Goal: Task Accomplishment & Management: Manage account settings

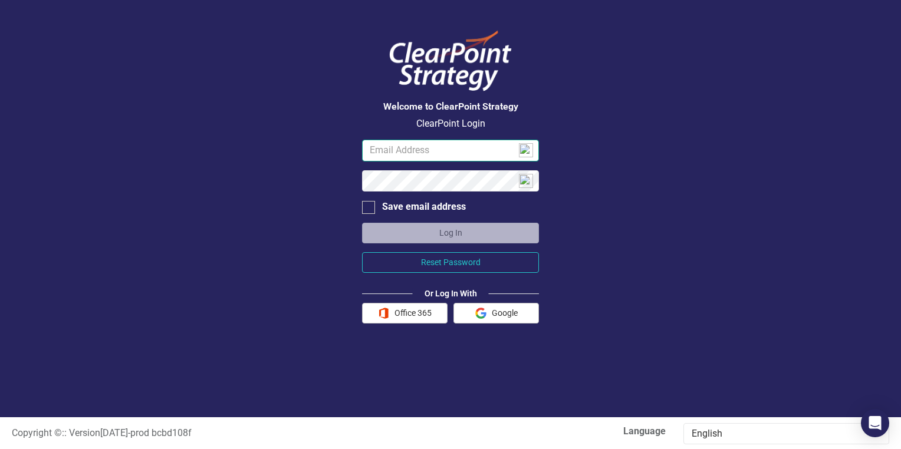
type input "[PERSON_NAME][EMAIL_ADDRESS][PERSON_NAME][DOMAIN_NAME]"
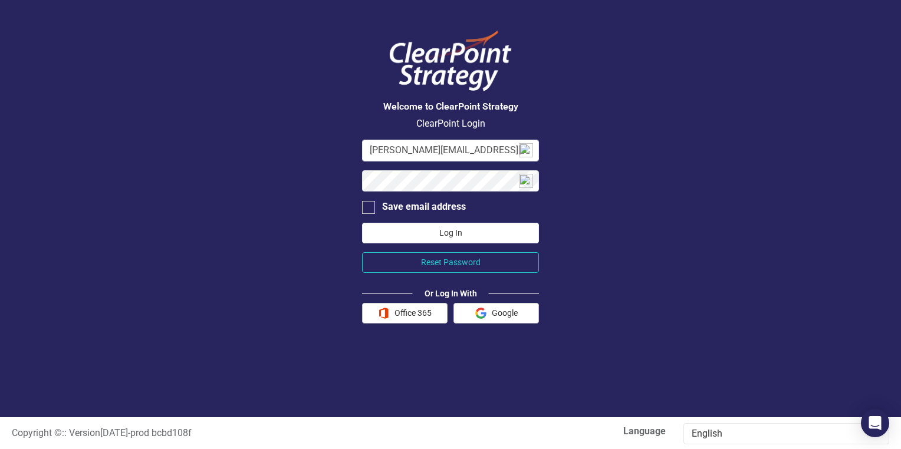
click at [420, 231] on button "Log In" at bounding box center [450, 233] width 177 height 21
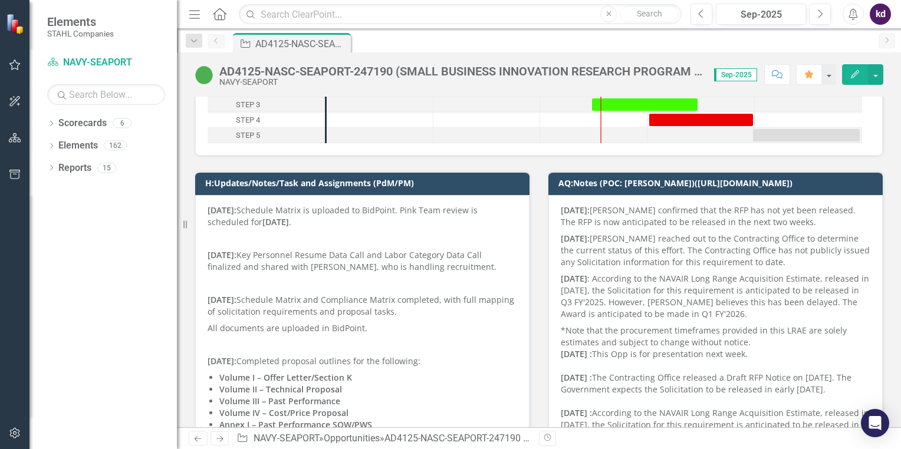
scroll to position [531, 0]
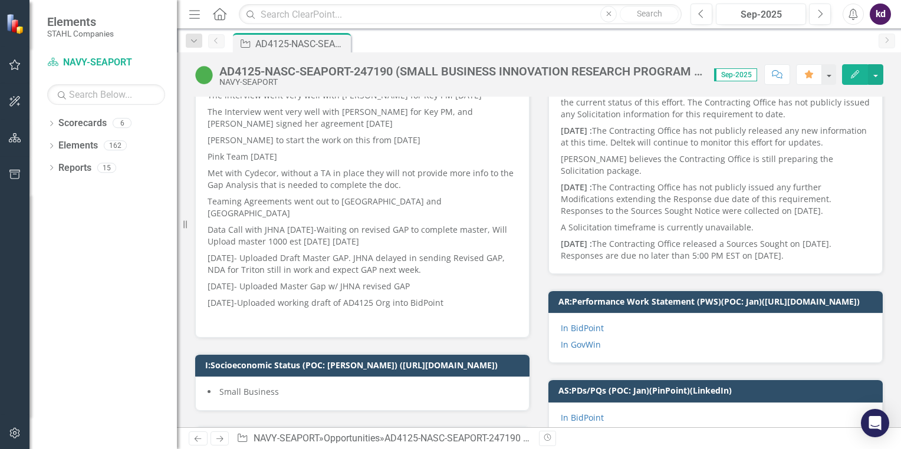
click at [324, 311] on p at bounding box center [363, 318] width 310 height 14
click at [323, 311] on p at bounding box center [363, 318] width 310 height 14
click at [320, 295] on p "[DATE]-Uploaded working draft of AD4125 Org into BidPoint" at bounding box center [363, 303] width 310 height 17
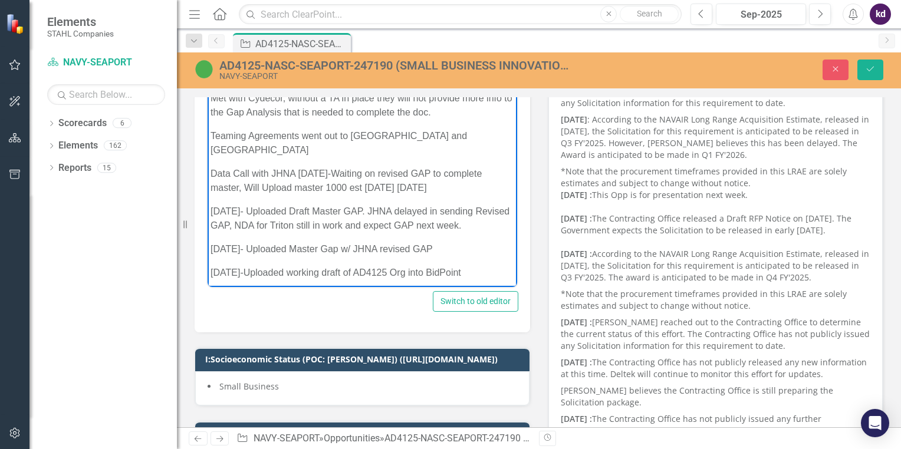
scroll to position [561, 0]
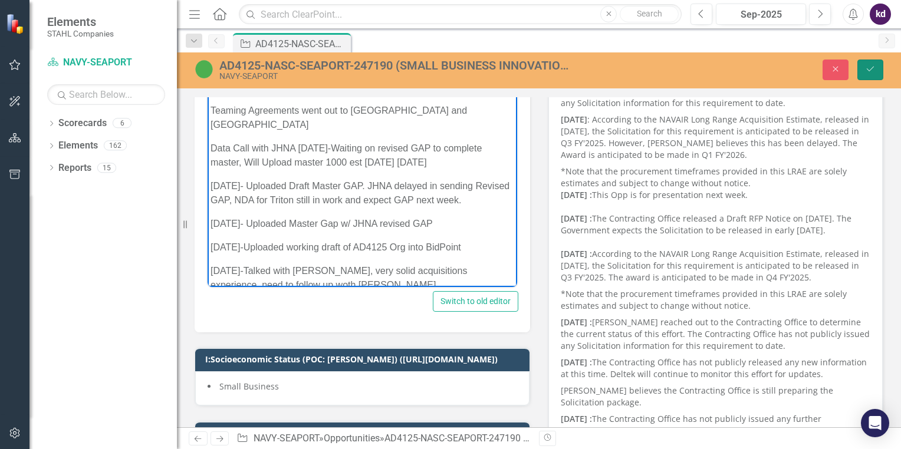
click at [877, 72] on button "Save" at bounding box center [871, 70] width 26 height 21
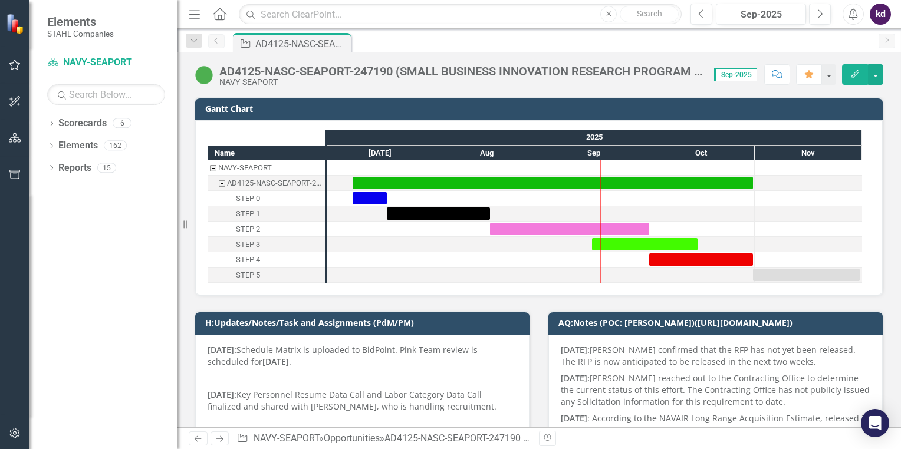
scroll to position [118, 0]
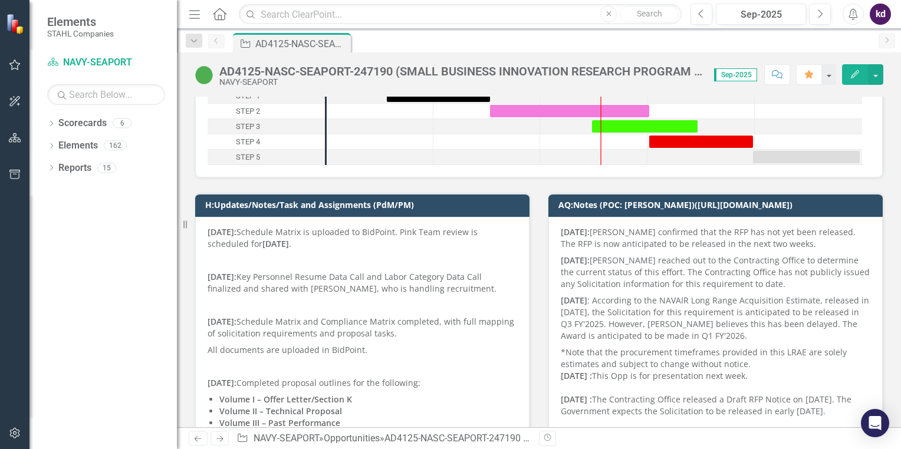
click at [319, 395] on strong "Volume I – Offer Letter/Section K" at bounding box center [285, 399] width 133 height 11
click at [319, 369] on p at bounding box center [363, 367] width 310 height 17
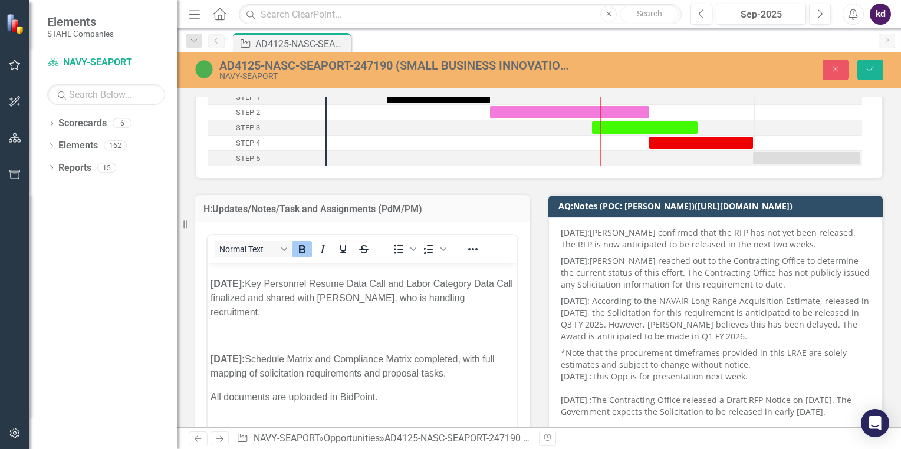
scroll to position [597, 0]
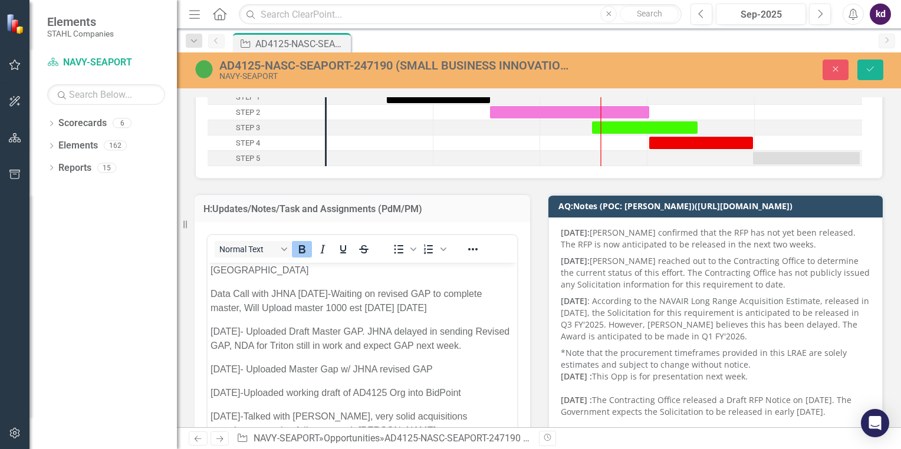
click at [296, 410] on p "[DATE]-Talked with [PERSON_NAME], very solid acquisitions experience, need to f…" at bounding box center [363, 424] width 304 height 28
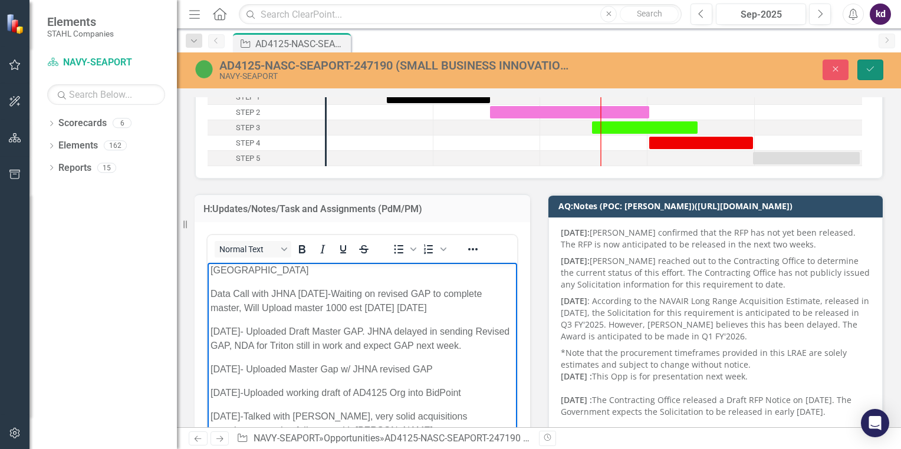
click at [878, 70] on button "Save" at bounding box center [871, 70] width 26 height 21
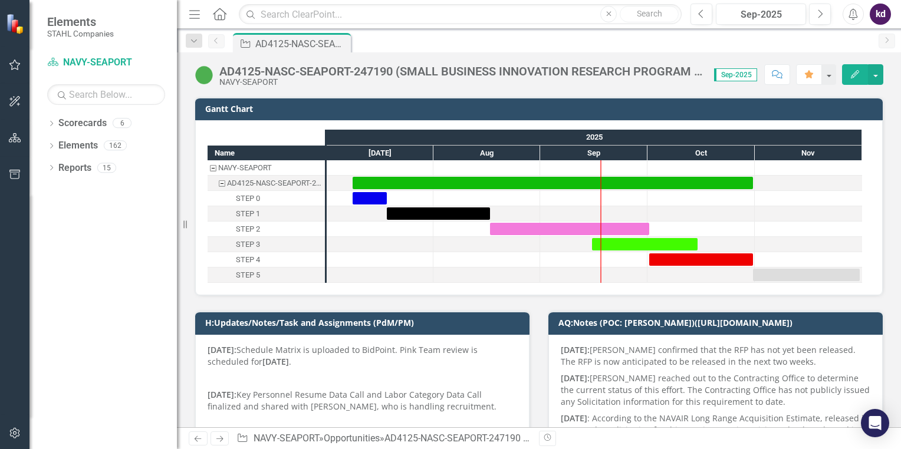
scroll to position [59, 0]
